Goal: Information Seeking & Learning: Learn about a topic

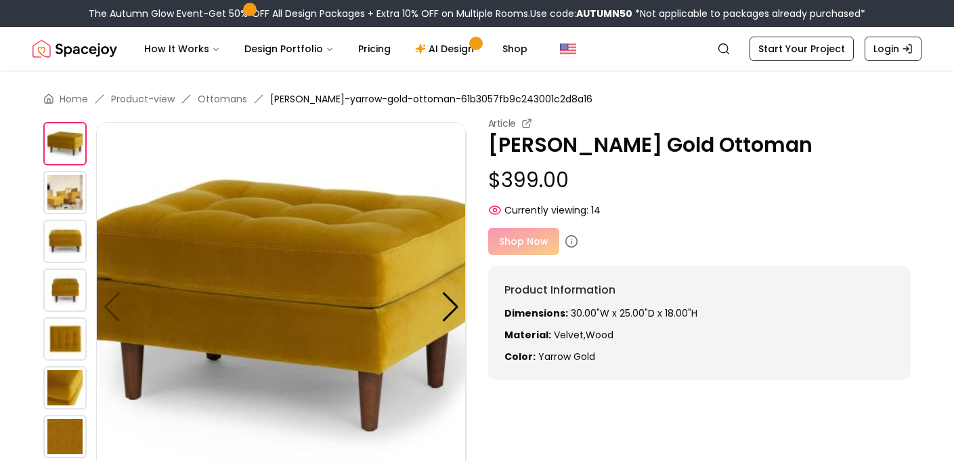
click at [72, 183] on img at bounding box center [64, 192] width 43 height 43
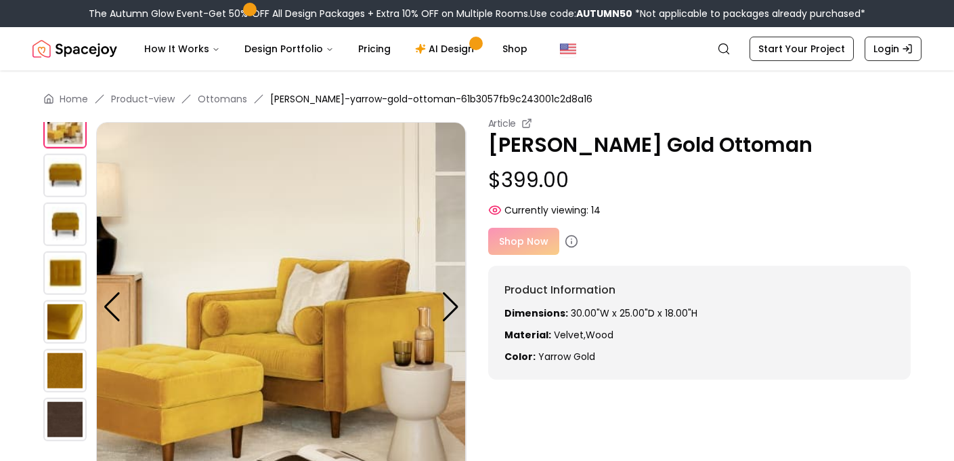
click at [70, 180] on img at bounding box center [64, 175] width 43 height 43
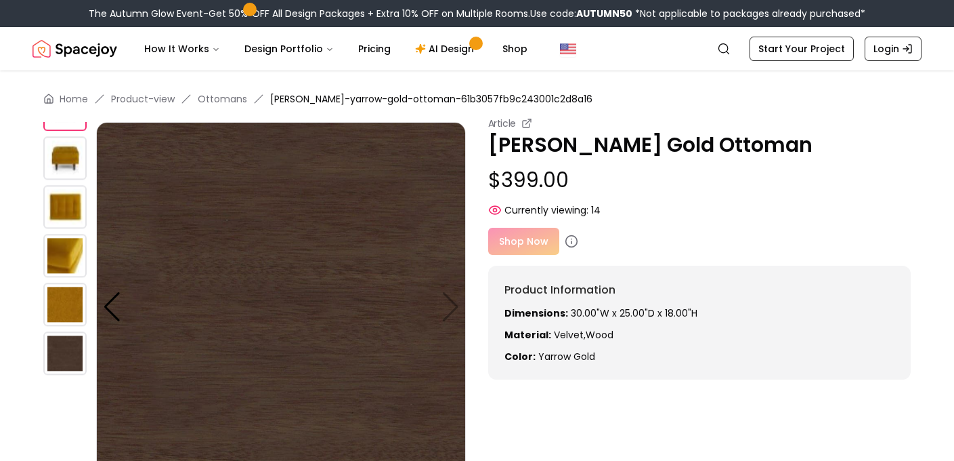
click at [71, 201] on img at bounding box center [64, 206] width 43 height 43
click at [72, 251] on img at bounding box center [64, 255] width 43 height 43
click at [72, 207] on img at bounding box center [64, 206] width 43 height 43
click at [119, 301] on div at bounding box center [112, 307] width 18 height 30
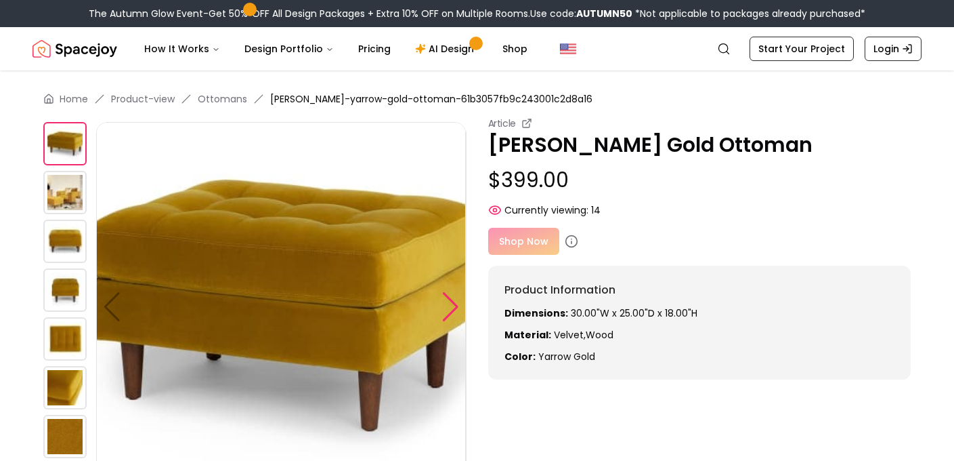
click at [450, 292] on div at bounding box center [451, 307] width 18 height 30
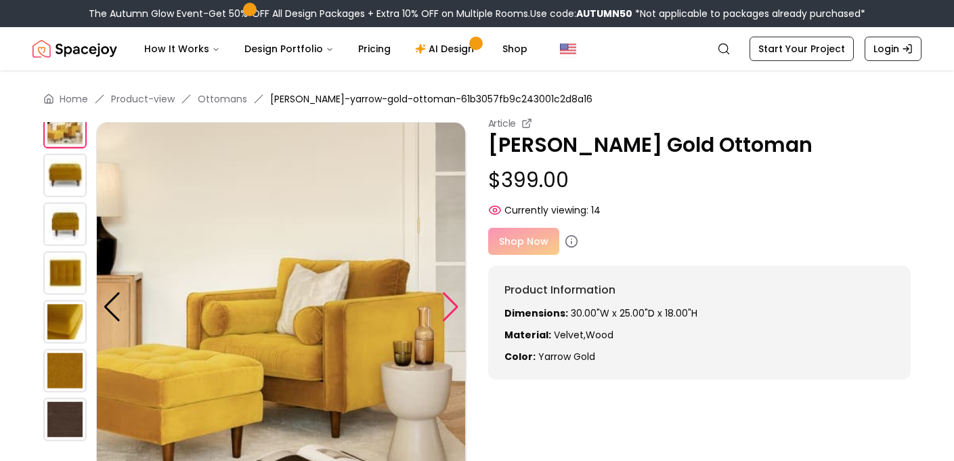
click at [450, 292] on div at bounding box center [451, 307] width 18 height 30
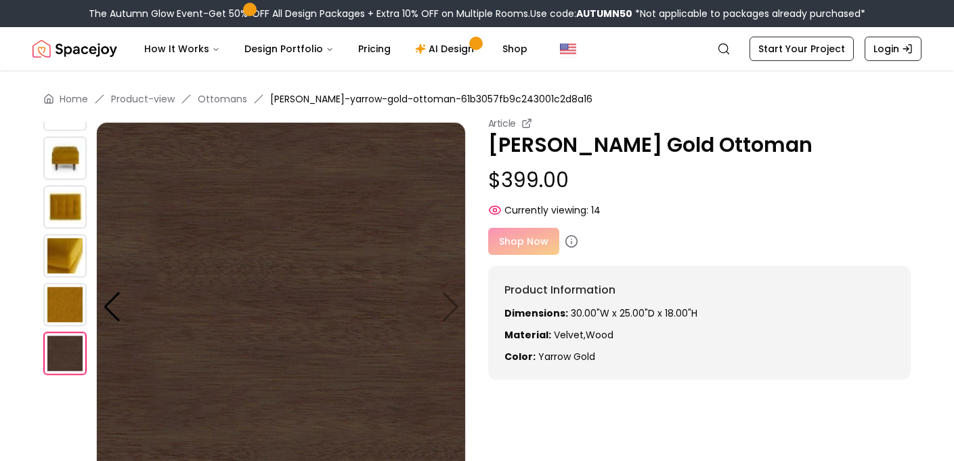
click at [450, 293] on img at bounding box center [281, 307] width 370 height 370
click at [450, 306] on img at bounding box center [281, 307] width 370 height 370
click at [115, 308] on div at bounding box center [112, 307] width 18 height 30
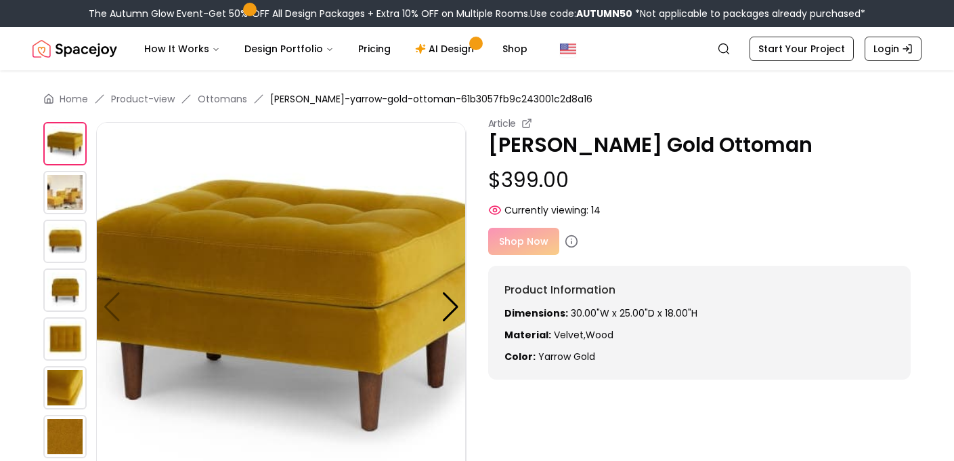
click at [116, 308] on img at bounding box center [281, 307] width 370 height 370
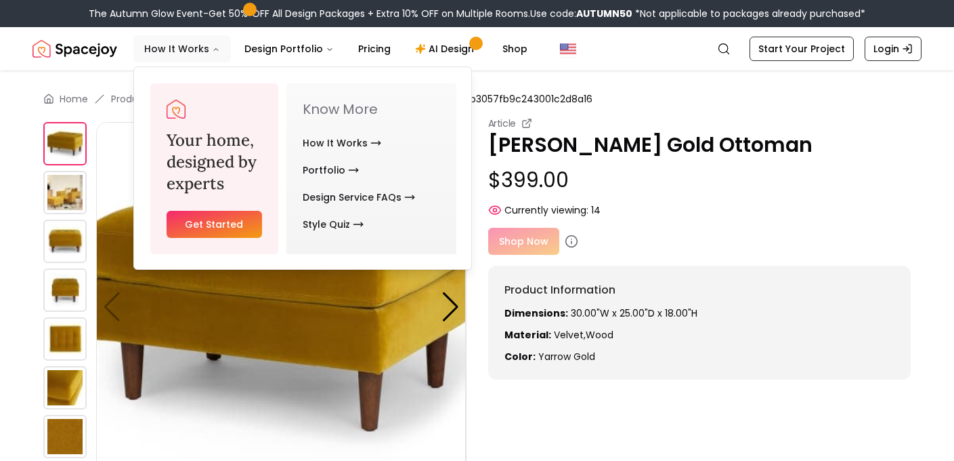
click at [186, 45] on button "How It Works" at bounding box center [182, 48] width 98 height 27
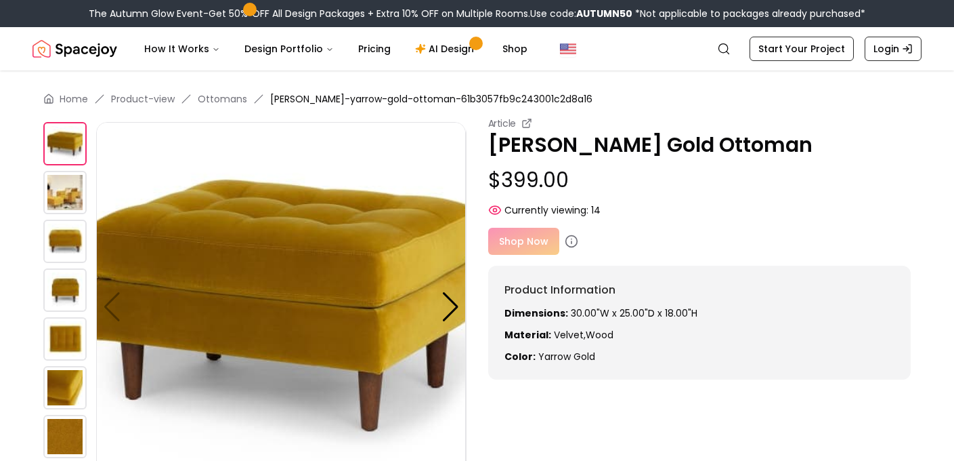
click at [528, 241] on div "Shop Now" at bounding box center [699, 241] width 423 height 27
click at [673, 206] on div "Currently viewing: 14" at bounding box center [699, 210] width 423 height 14
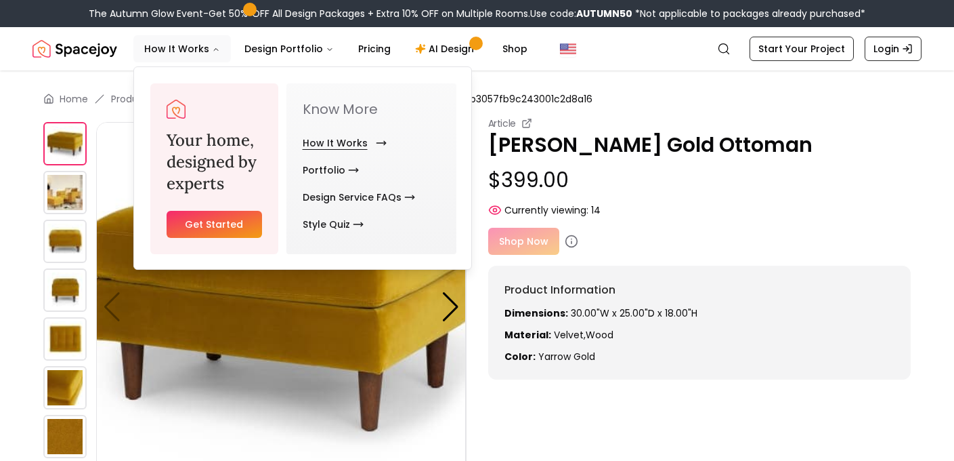
click at [369, 138] on link "How It Works" at bounding box center [342, 142] width 79 height 27
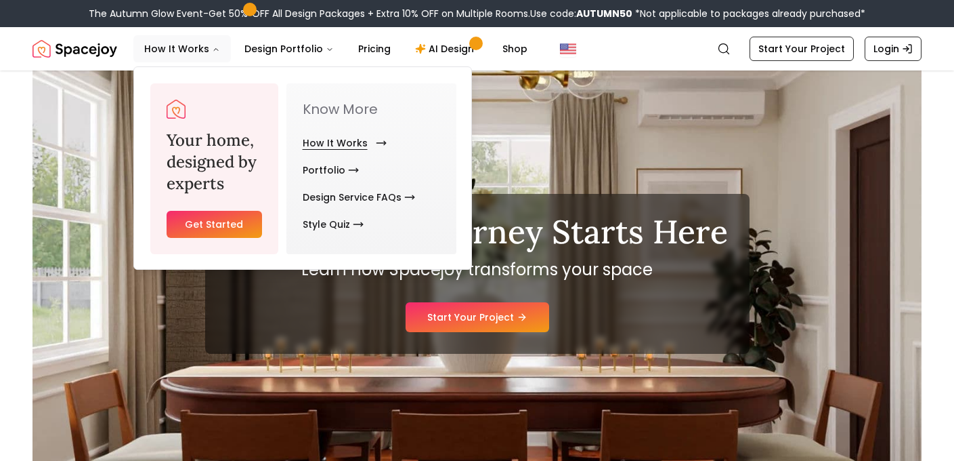
click at [344, 145] on link "How It Works" at bounding box center [342, 142] width 79 height 27
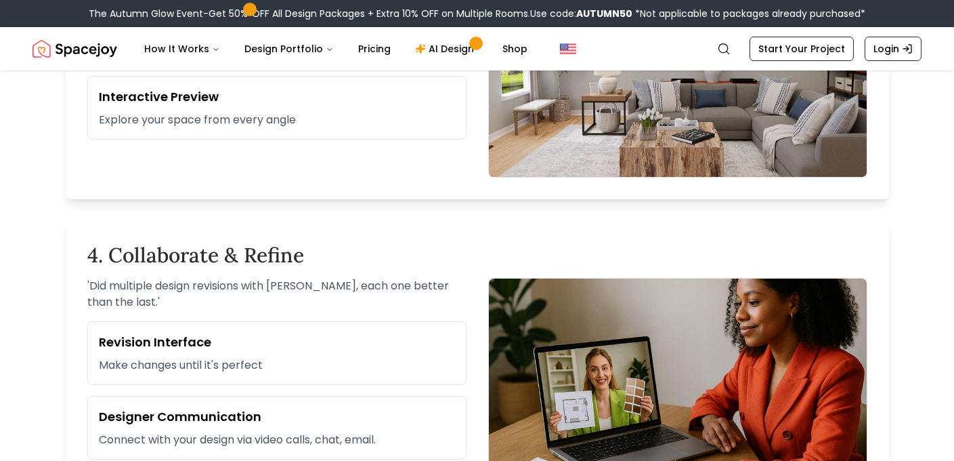
scroll to position [1219, 0]
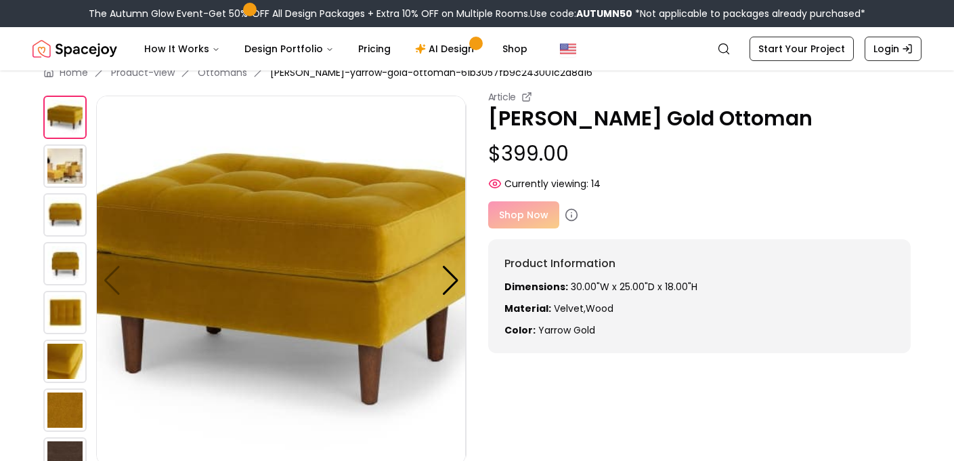
scroll to position [6, 0]
